Goal: Task Accomplishment & Management: Manage account settings

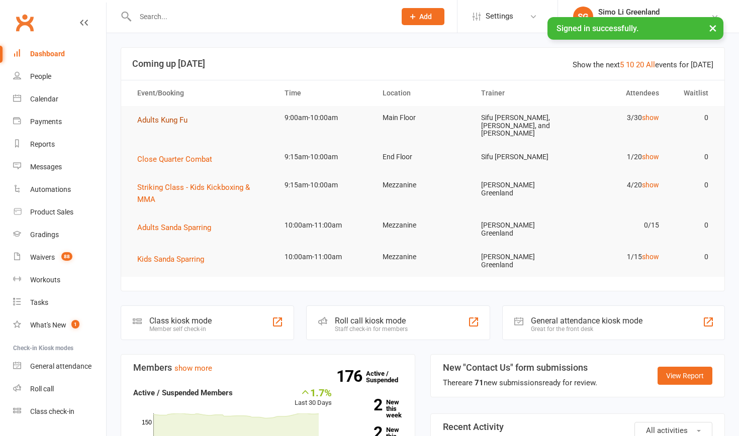
click at [168, 118] on span "Adults Kung Fu" at bounding box center [162, 120] width 50 height 9
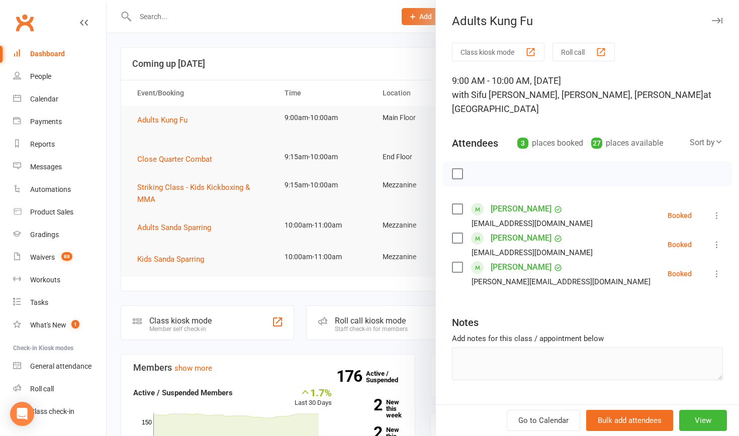
click at [491, 49] on button "Class kiosk mode" at bounding box center [498, 52] width 92 height 19
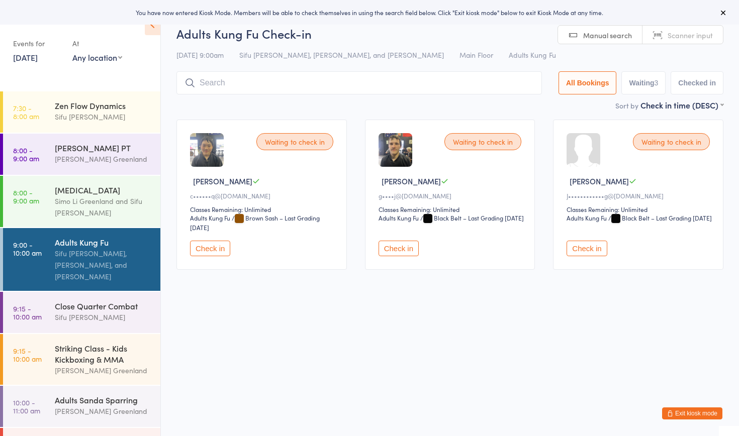
click at [213, 247] on button "Check in" at bounding box center [210, 249] width 40 height 16
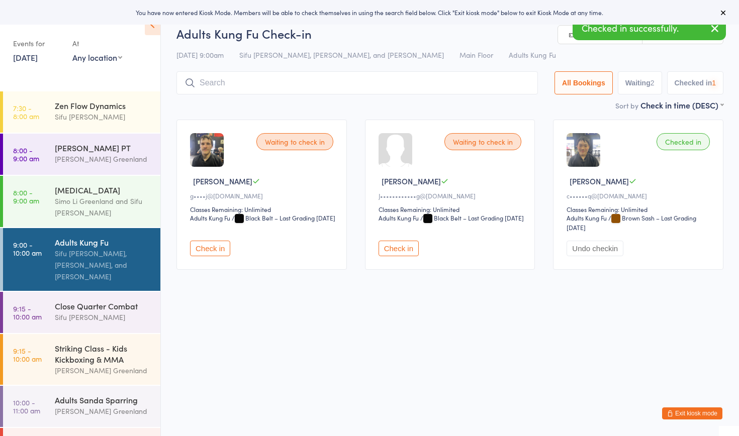
click at [213, 247] on button "Check in" at bounding box center [210, 249] width 40 height 16
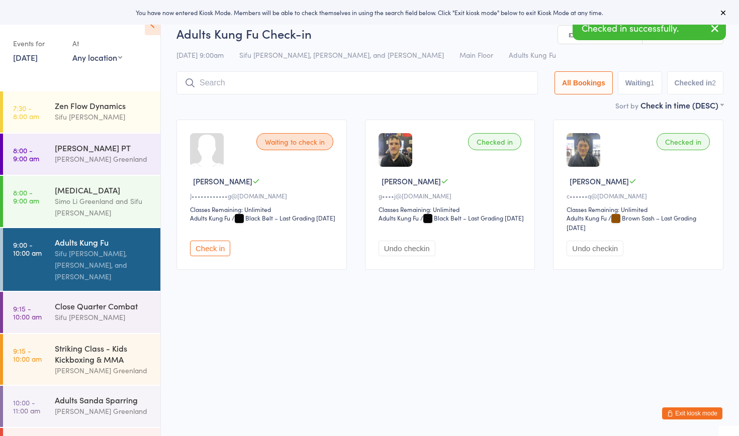
click at [239, 84] on input "search" at bounding box center [356, 82] width 361 height 23
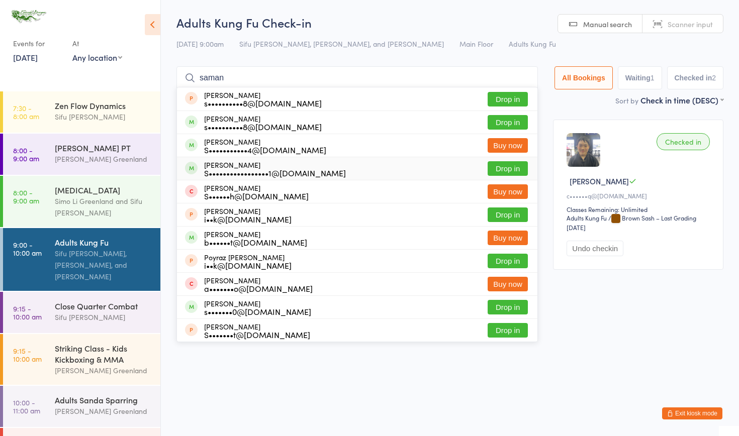
type input "saman"
click at [492, 169] on button "Drop in" at bounding box center [507, 168] width 40 height 15
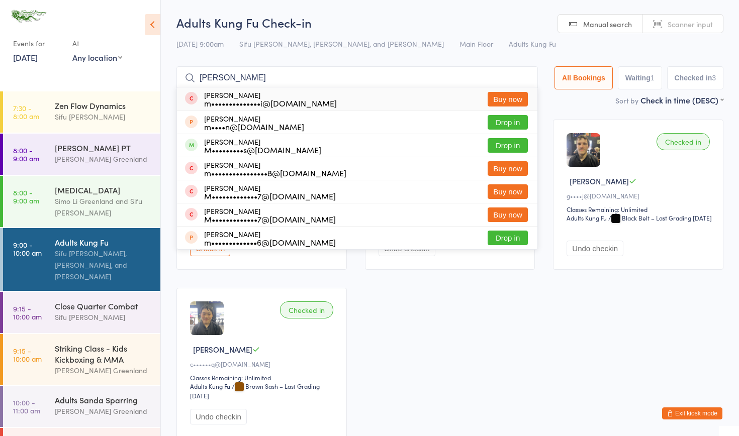
type input "Michell"
drag, startPoint x: 233, startPoint y: 95, endPoint x: 503, endPoint y: 147, distance: 275.2
click at [503, 147] on button "Drop in" at bounding box center [507, 145] width 40 height 15
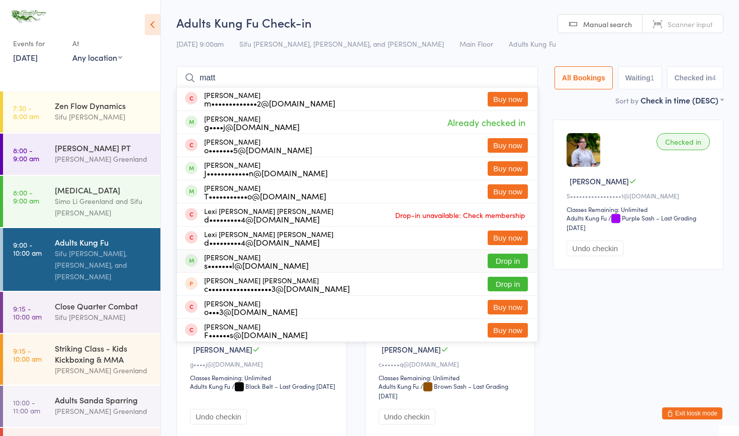
type input "matt"
click at [502, 262] on button "Drop in" at bounding box center [507, 261] width 40 height 15
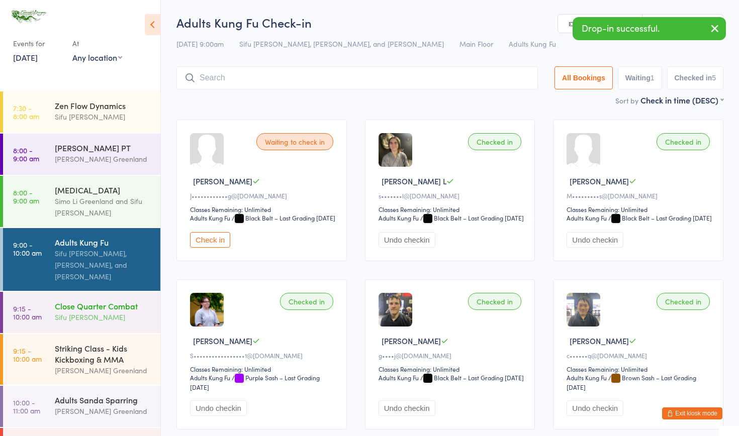
click at [84, 325] on div "Close Quarter Combat Sifu David Greenland" at bounding box center [108, 312] width 106 height 40
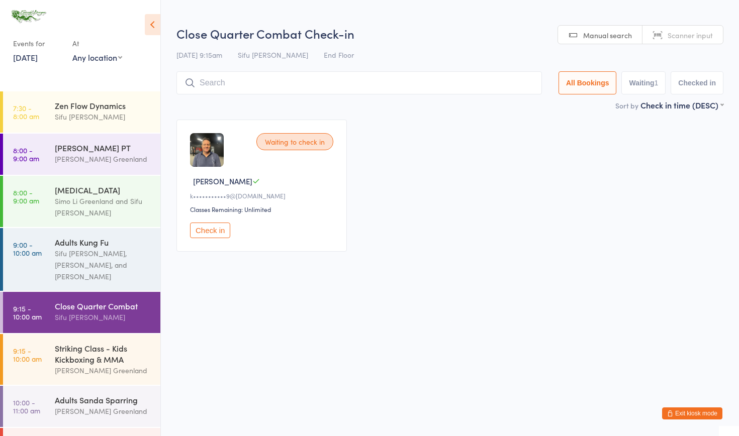
click at [212, 232] on button "Check in" at bounding box center [210, 231] width 40 height 16
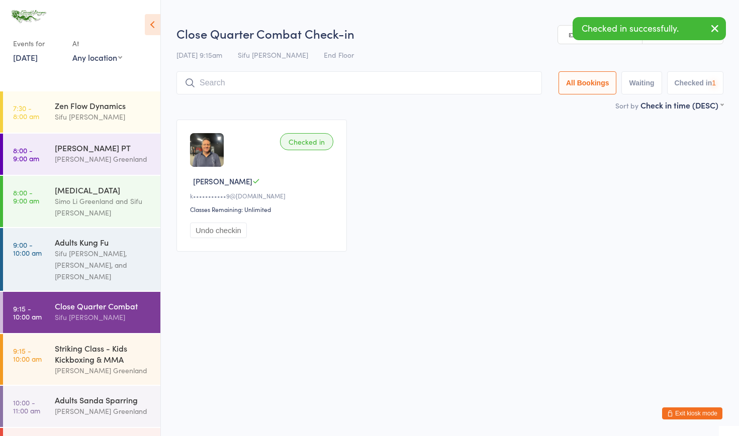
click at [226, 86] on input "search" at bounding box center [358, 82] width 365 height 23
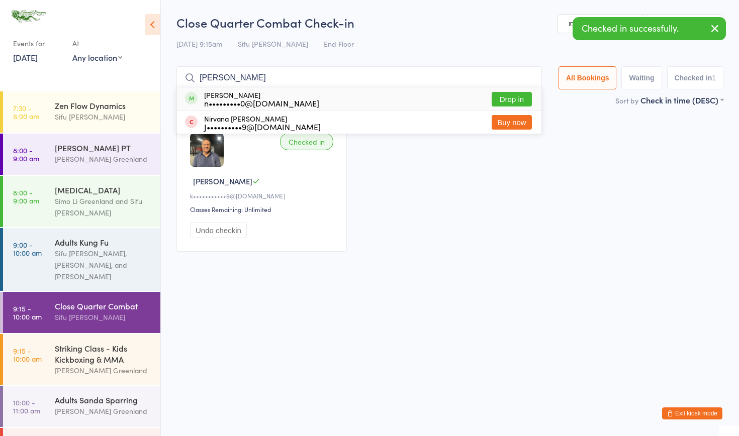
type input "Nina"
drag, startPoint x: 227, startPoint y: 86, endPoint x: 520, endPoint y: 94, distance: 293.0
click at [520, 94] on button "Drop in" at bounding box center [511, 99] width 40 height 15
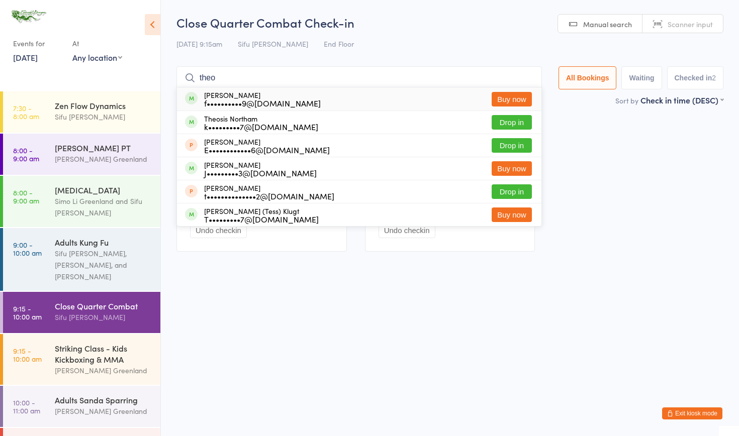
type input "Theo"
drag, startPoint x: 289, startPoint y: 70, endPoint x: 499, endPoint y: 121, distance: 215.6
click at [499, 121] on button "Drop in" at bounding box center [511, 122] width 40 height 15
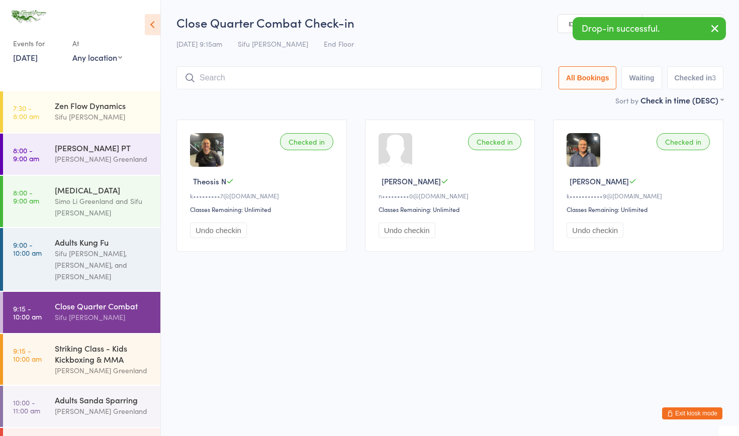
click at [215, 79] on input "search" at bounding box center [358, 77] width 365 height 23
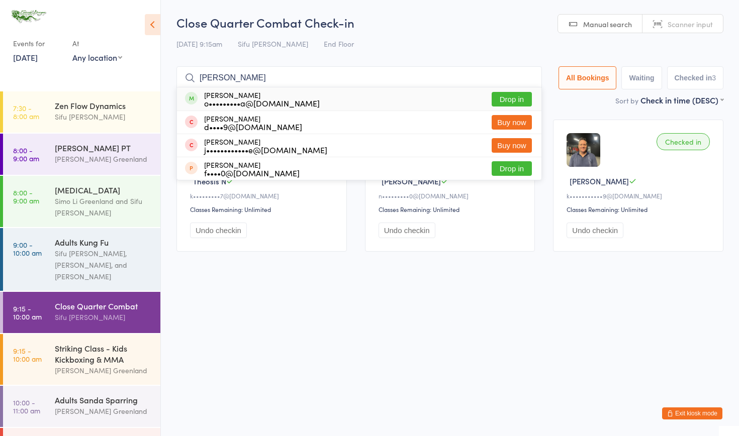
type input "Alice"
drag, startPoint x: 215, startPoint y: 79, endPoint x: 504, endPoint y: 98, distance: 290.1
click at [504, 98] on button "Drop in" at bounding box center [511, 99] width 40 height 15
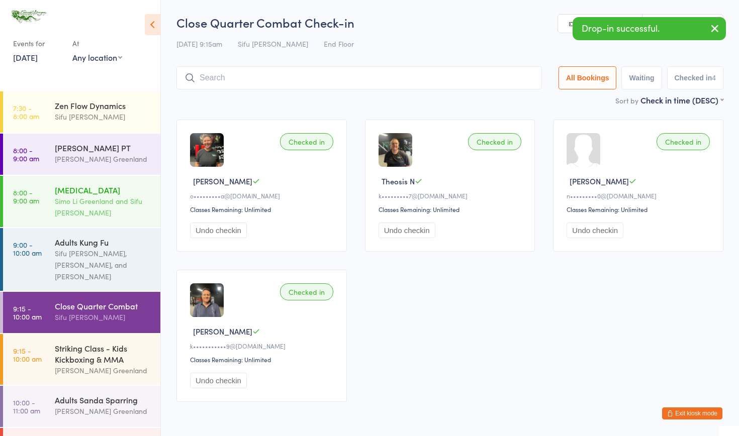
click at [88, 210] on div "Simo Li Greenland and Sifu David Greenland" at bounding box center [103, 206] width 97 height 23
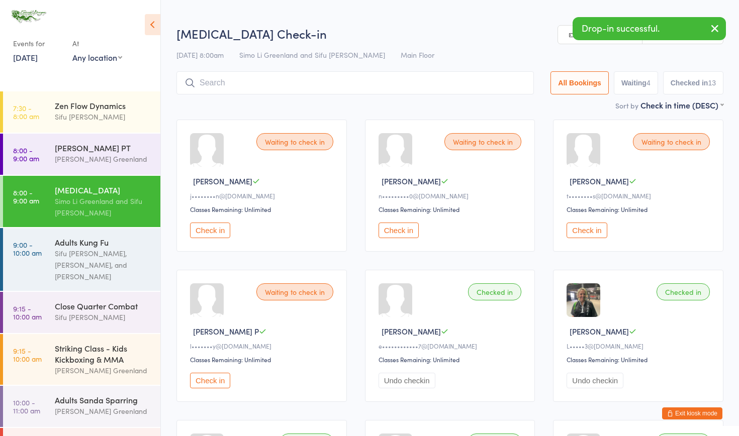
click at [399, 232] on button "Check in" at bounding box center [398, 231] width 40 height 16
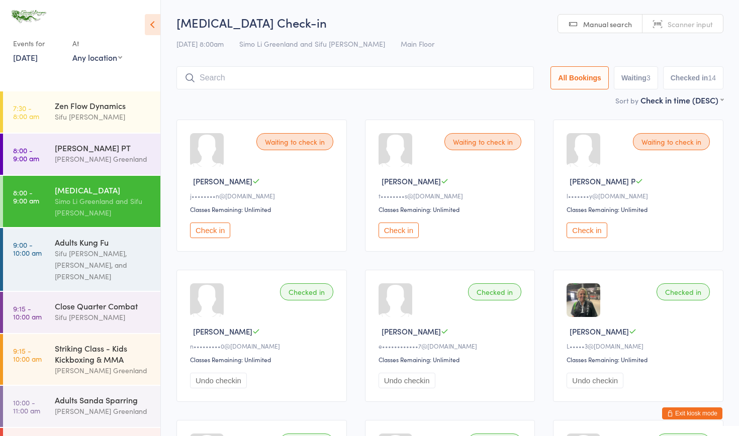
click at [686, 410] on button "Exit kiosk mode" at bounding box center [692, 414] width 60 height 12
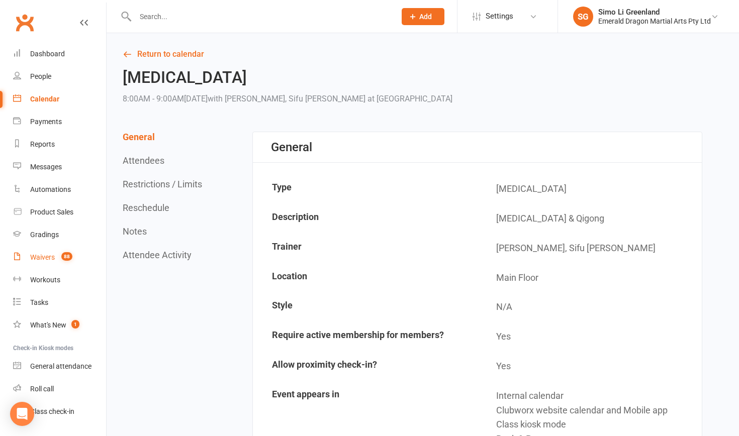
click at [47, 256] on div "Waivers" at bounding box center [42, 257] width 25 height 8
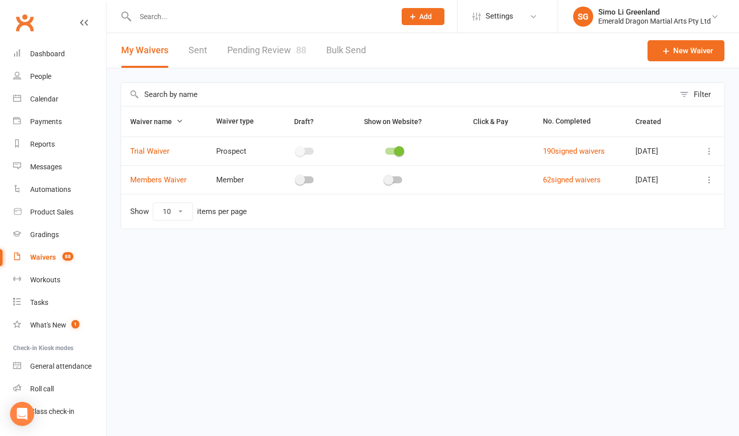
click at [154, 10] on input "text" at bounding box center [260, 17] width 256 height 14
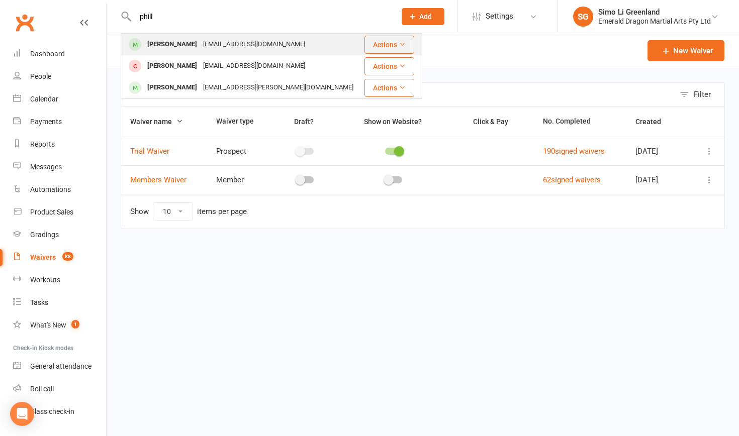
type input "phill"
click at [164, 43] on div "[PERSON_NAME]" at bounding box center [172, 44] width 56 height 15
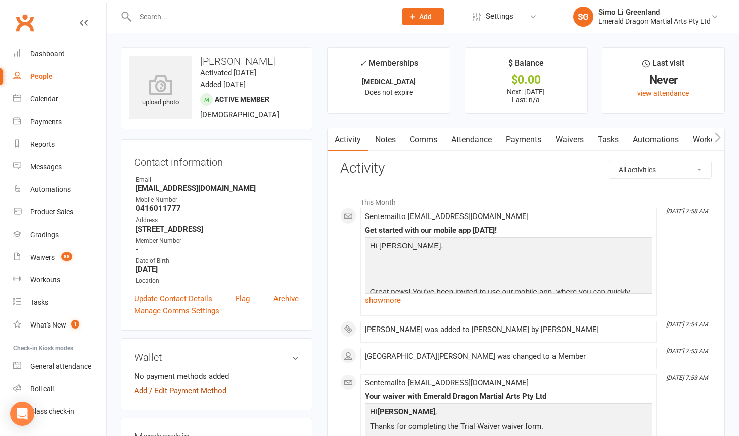
click at [196, 397] on link "Add / Edit Payment Method" at bounding box center [180, 391] width 92 height 12
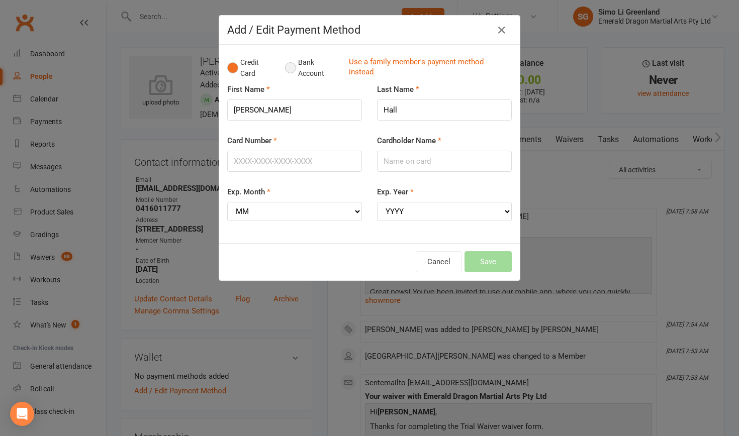
click at [298, 73] on button "Bank Account" at bounding box center [313, 68] width 56 height 31
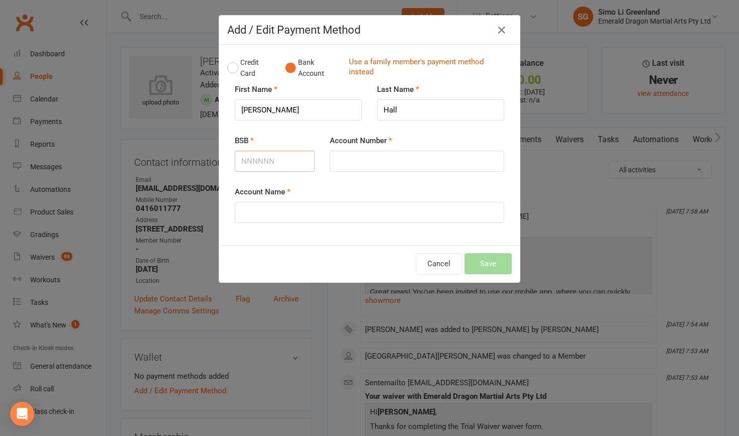
click at [256, 158] on input "BSB" at bounding box center [275, 161] width 80 height 21
type input "182182"
click at [388, 155] on input "Account Number" at bounding box center [417, 161] width 174 height 21
type input "656546"
click at [303, 207] on input "Account Name" at bounding box center [369, 212] width 269 height 21
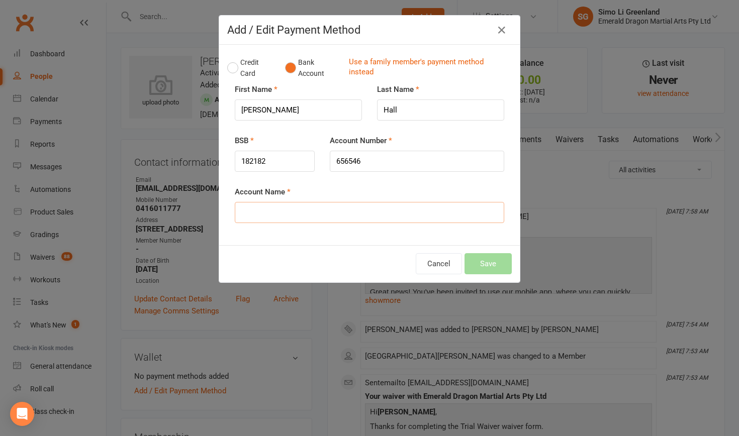
type input "p"
type input "[PERSON_NAME] AND [PERSON_NAME]"
click at [566, 231] on div "Add / Edit Payment Method Credit Card Bank Account Use a family member's paymen…" at bounding box center [369, 218] width 739 height 436
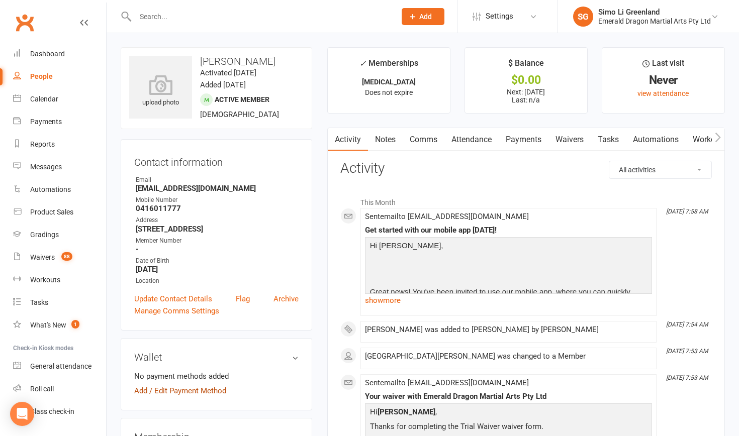
click at [199, 397] on link "Add / Edit Payment Method" at bounding box center [180, 391] width 92 height 12
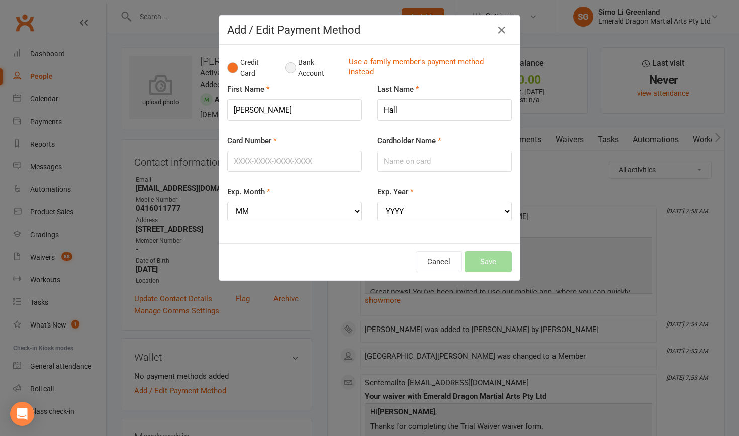
click at [293, 66] on button "Bank Account" at bounding box center [313, 68] width 56 height 31
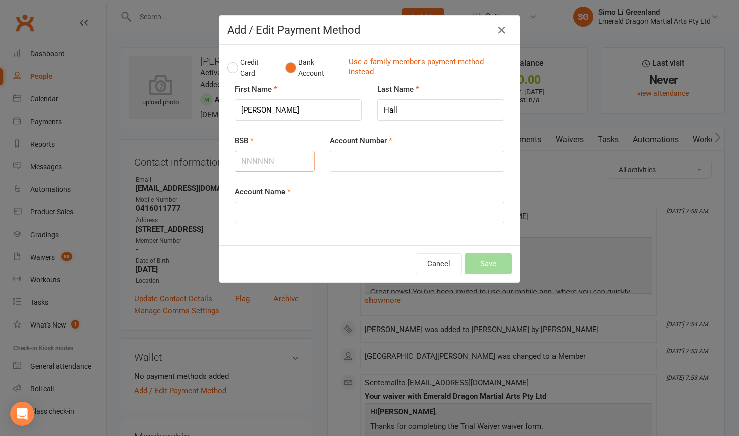
click at [258, 158] on input "BSB" at bounding box center [275, 161] width 80 height 21
type input "182182"
click at [410, 169] on input "Account Number" at bounding box center [417, 161] width 174 height 21
type input "656546"
click at [270, 216] on input "Account Name" at bounding box center [369, 212] width 269 height 21
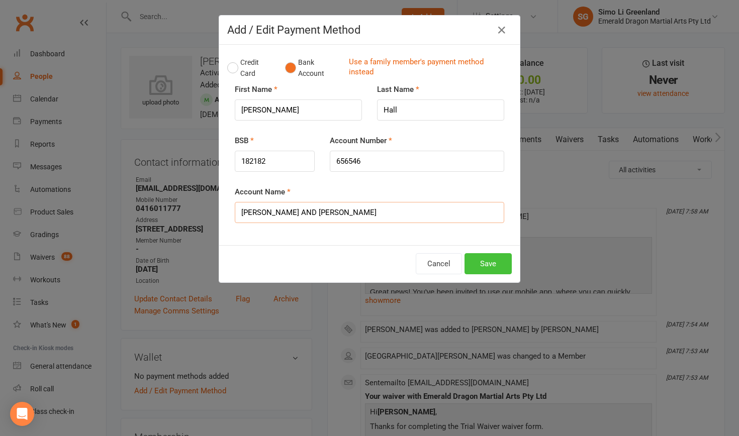
type input "[PERSON_NAME] AND [PERSON_NAME]"
click at [488, 263] on button "Save" at bounding box center [487, 263] width 47 height 21
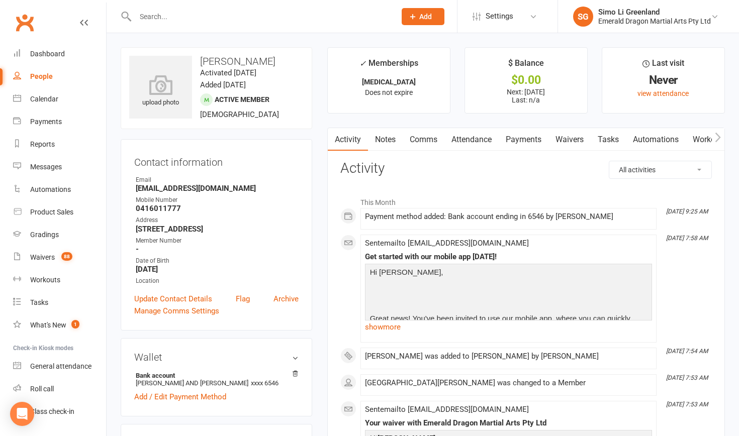
click at [517, 141] on link "Payments" at bounding box center [523, 139] width 50 height 23
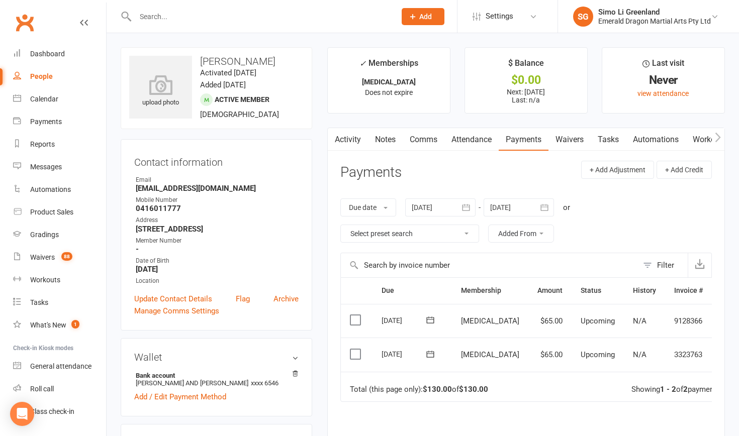
click at [574, 139] on link "Waivers" at bounding box center [569, 139] width 42 height 23
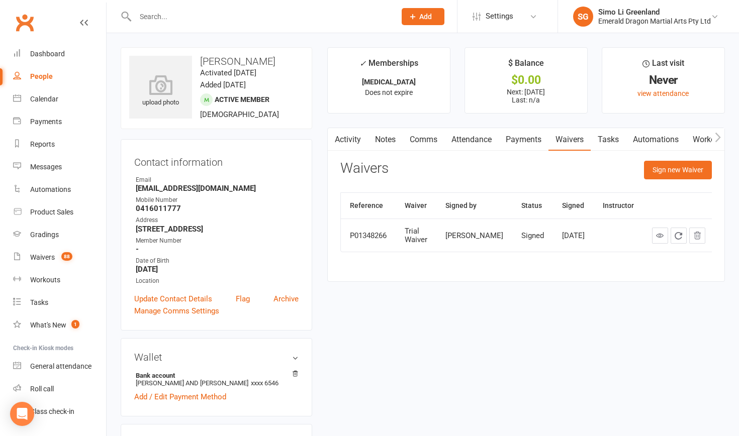
click at [616, 138] on link "Tasks" at bounding box center [607, 139] width 35 height 23
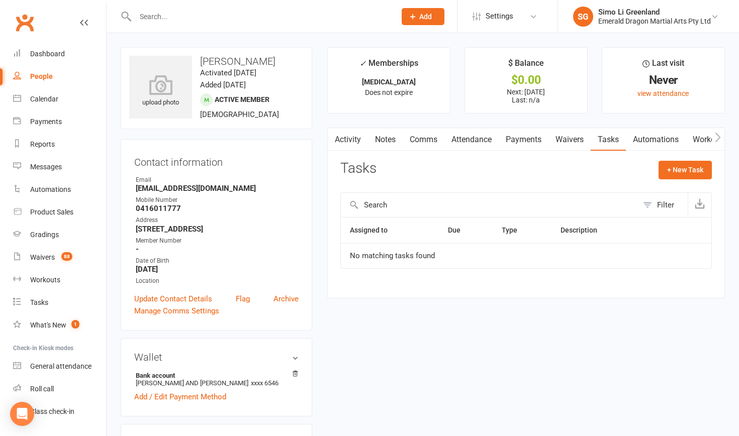
click at [669, 136] on link "Automations" at bounding box center [656, 139] width 60 height 23
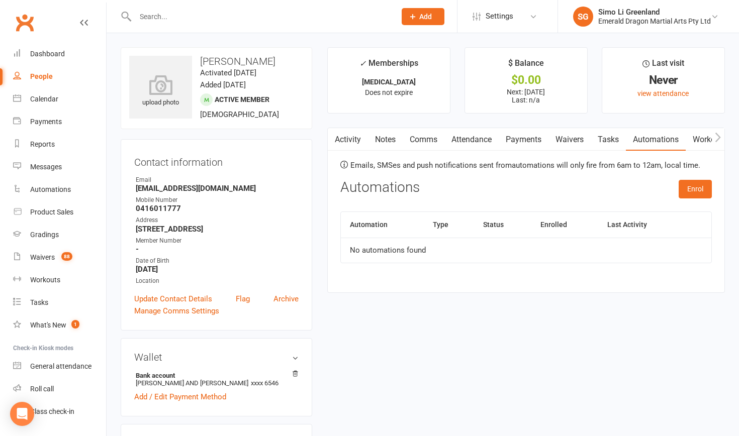
click at [712, 140] on button "button" at bounding box center [717, 139] width 13 height 23
click at [717, 137] on icon "button" at bounding box center [718, 137] width 6 height 11
click at [700, 140] on link "Mobile App" at bounding box center [704, 139] width 54 height 23
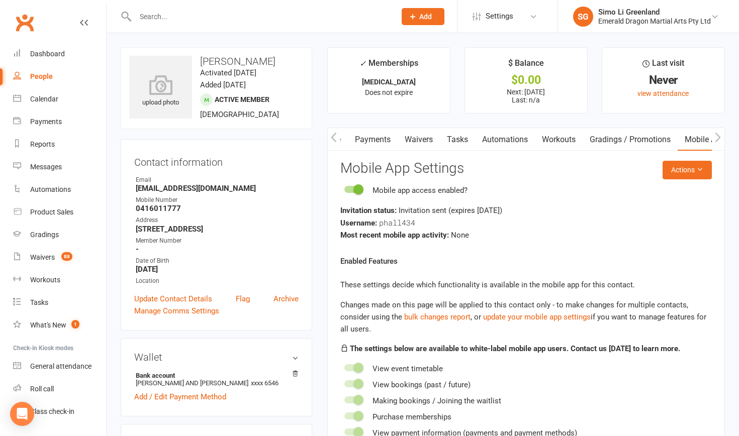
click at [334, 135] on icon "button" at bounding box center [334, 138] width 6 height 10
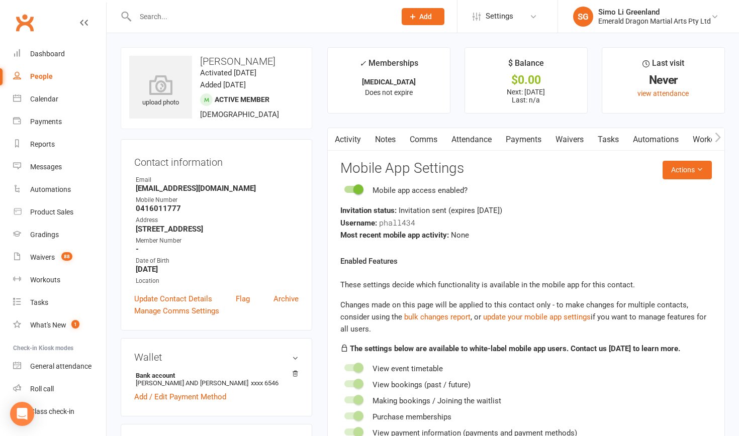
click at [353, 138] on link "Activity" at bounding box center [348, 139] width 40 height 23
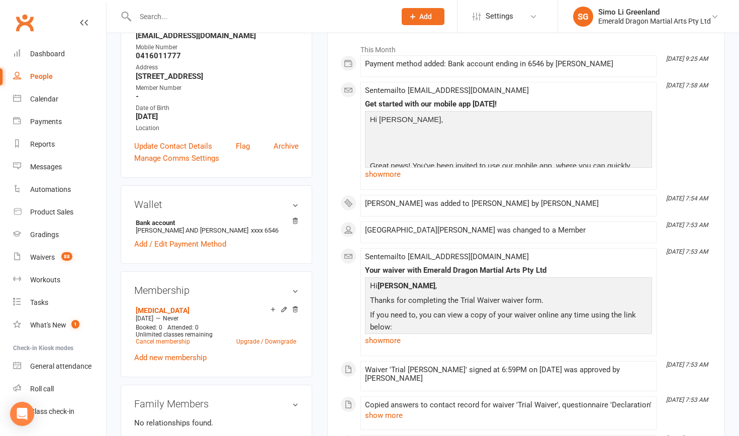
scroll to position [152, 0]
click at [47, 52] on div "Dashboard" at bounding box center [47, 54] width 35 height 8
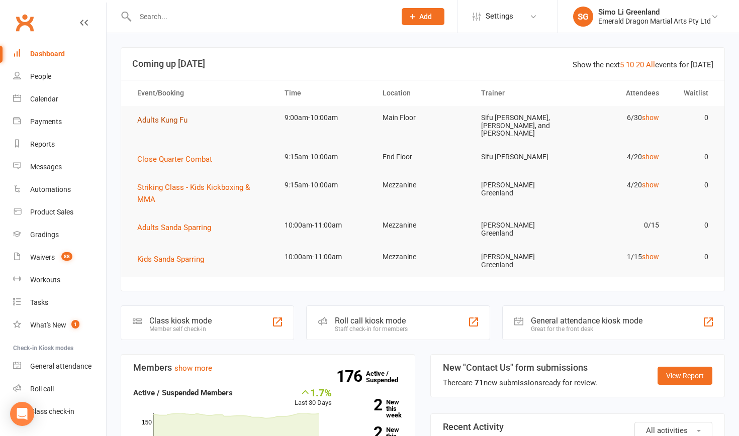
click at [174, 120] on span "Adults Kung Fu" at bounding box center [162, 120] width 50 height 9
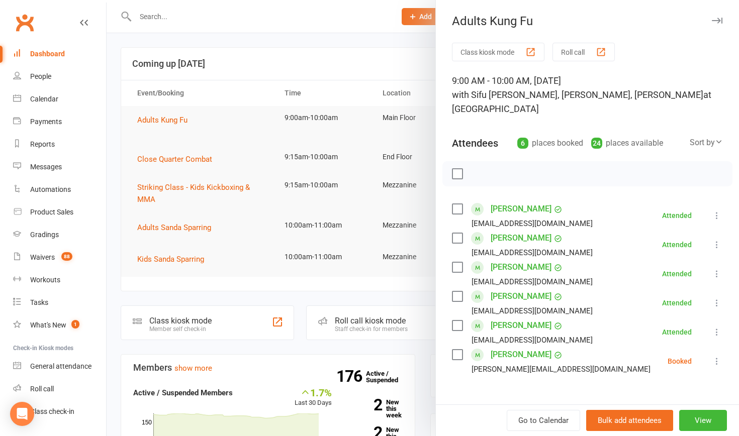
click at [368, 47] on div at bounding box center [423, 218] width 632 height 436
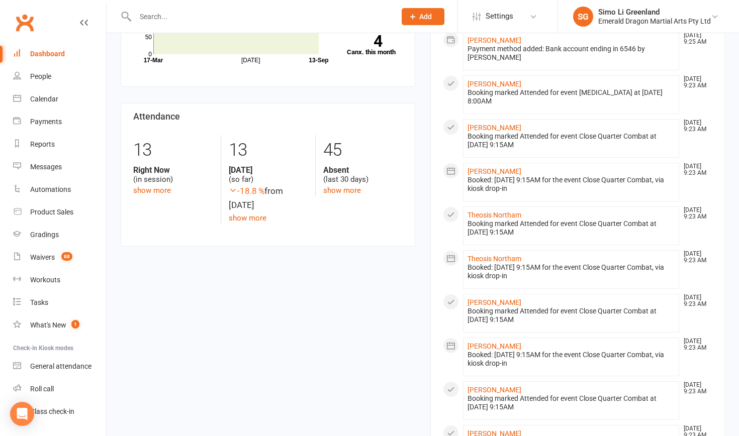
scroll to position [421, 0]
click at [40, 78] on div "People" at bounding box center [40, 76] width 21 height 8
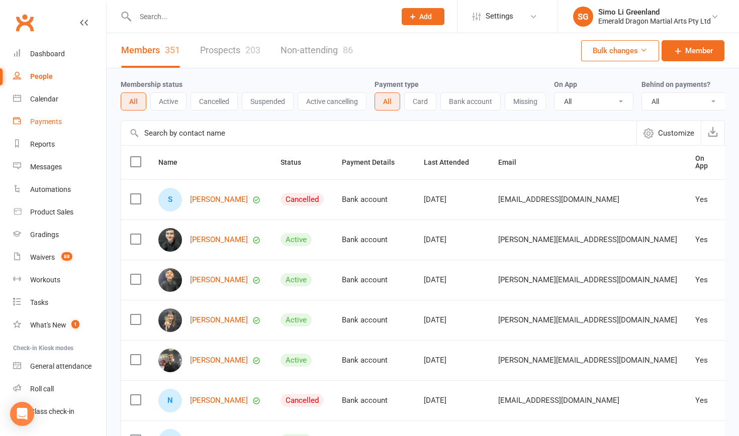
click at [40, 126] on link "Payments" at bounding box center [59, 122] width 93 height 23
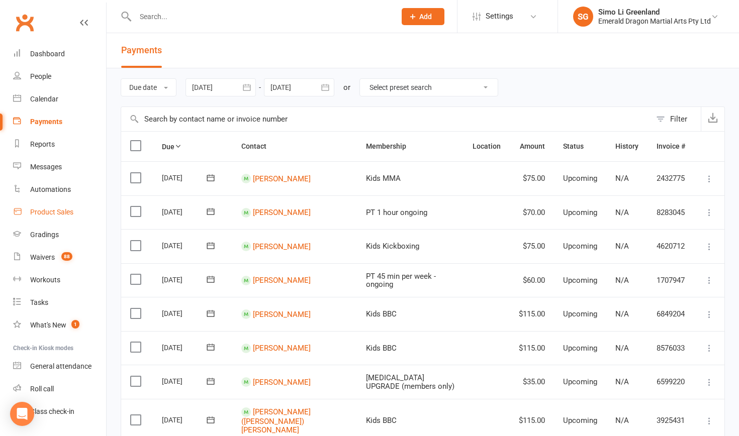
click at [36, 210] on div "Product Sales" at bounding box center [51, 212] width 43 height 8
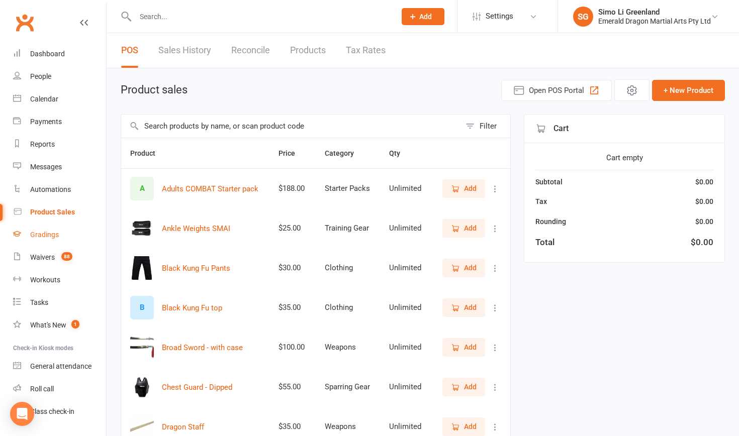
click at [45, 235] on div "Gradings" at bounding box center [44, 235] width 29 height 8
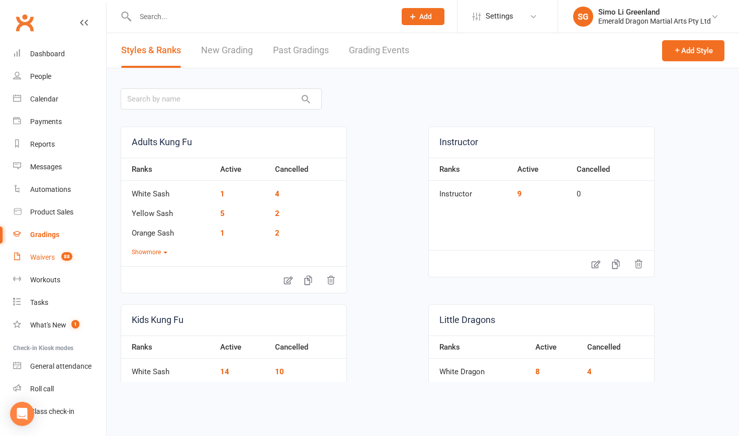
click at [42, 258] on div "Waivers" at bounding box center [42, 257] width 25 height 8
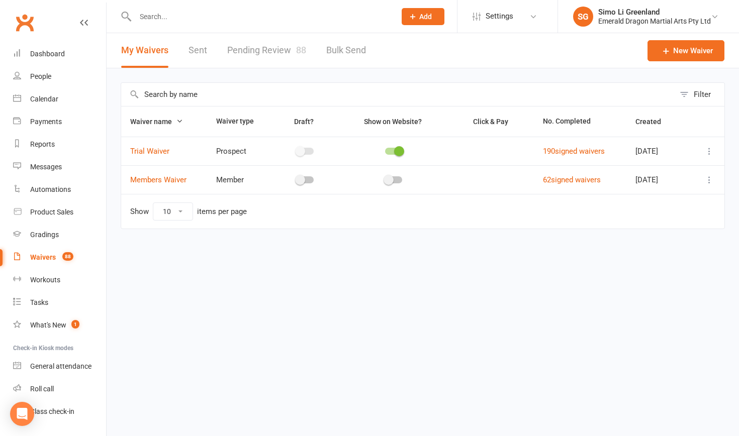
click at [254, 41] on link "Pending Review 88" at bounding box center [266, 50] width 79 height 35
